Goal: Task Accomplishment & Management: Use online tool/utility

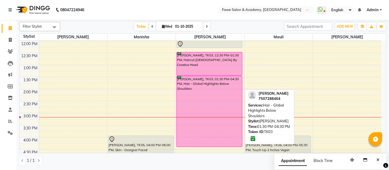
scroll to position [70, 0]
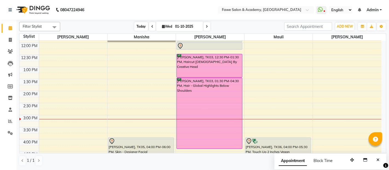
click at [137, 29] on span "Today" at bounding box center [141, 26] width 14 height 8
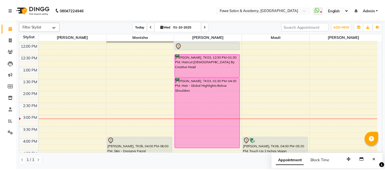
scroll to position [143, 0]
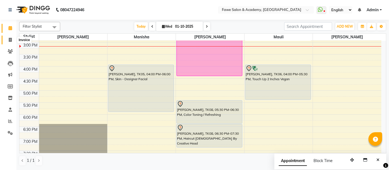
click at [11, 38] on icon at bounding box center [10, 40] width 3 height 4
select select "879"
select select "service"
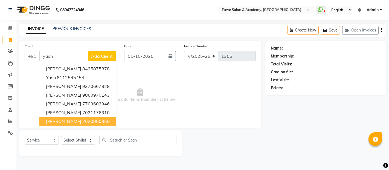
click at [89, 119] on ngb-highlight "7020900850" at bounding box center [95, 120] width 27 height 5
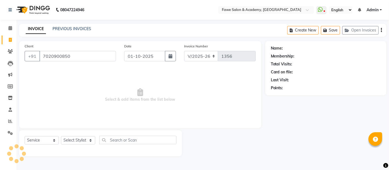
type input "7020900850"
click at [74, 142] on select "Select Stylist [PERSON_NAME] [PERSON_NAME] [PERSON_NAME] [PERSON_NAME]" at bounding box center [78, 140] width 34 height 8
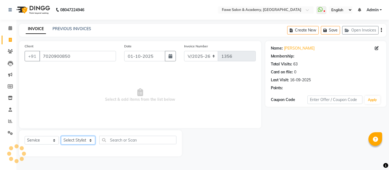
select select "2: Object"
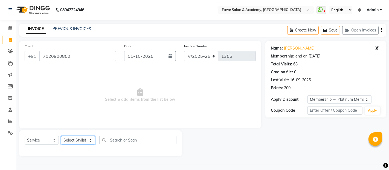
select select "14303"
click at [61, 136] on select "Select Stylist [PERSON_NAME] [PERSON_NAME] [PERSON_NAME] [PERSON_NAME]" at bounding box center [78, 140] width 34 height 8
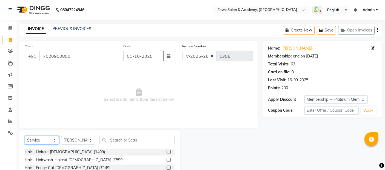
click at [52, 138] on select "Select Service Product Membership Package Voucher Prepaid Gift Card" at bounding box center [42, 140] width 34 height 8
select select "product"
click at [25, 136] on select "Select Service Product Membership Package Voucher Prepaid Gift Card" at bounding box center [42, 140] width 34 height 8
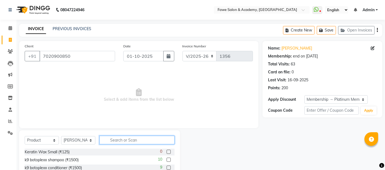
click at [129, 140] on input "text" at bounding box center [136, 140] width 75 height 8
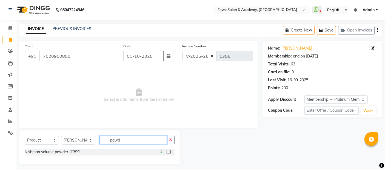
type input "powd"
click at [168, 152] on label at bounding box center [168, 152] width 4 height 4
click at [168, 152] on input "checkbox" at bounding box center [168, 152] width 4 height 4
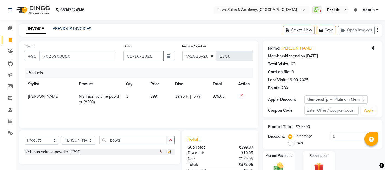
checkbox input "false"
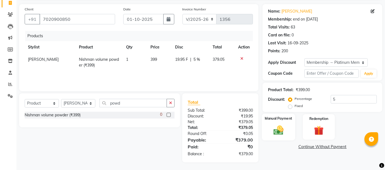
click at [290, 129] on div "Manual Payment" at bounding box center [278, 127] width 33 height 27
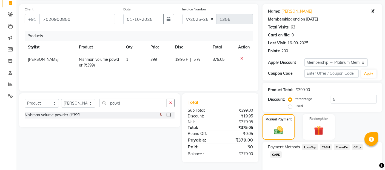
click at [326, 146] on span "CASH" at bounding box center [326, 147] width 12 height 6
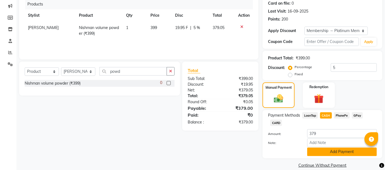
click at [325, 148] on button "Add Payment" at bounding box center [342, 152] width 70 height 8
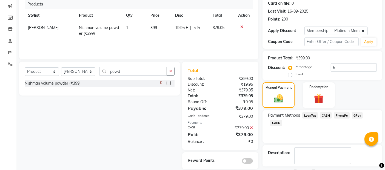
scroll to position [91, 0]
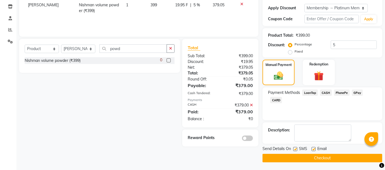
click at [318, 160] on button "Checkout" at bounding box center [322, 158] width 120 height 8
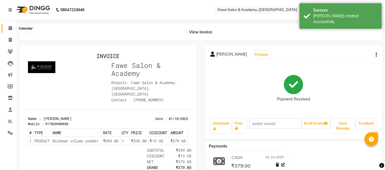
click at [12, 28] on span at bounding box center [10, 28] width 10 height 6
